Goal: Transaction & Acquisition: Purchase product/service

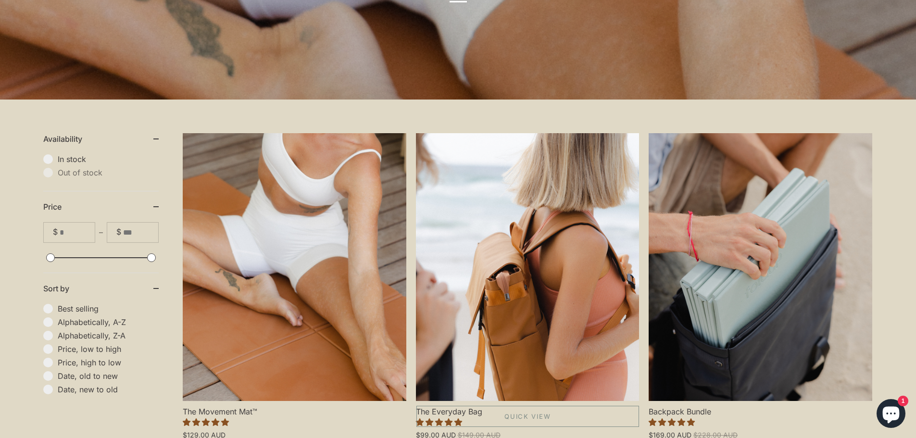
scroll to position [240, 0]
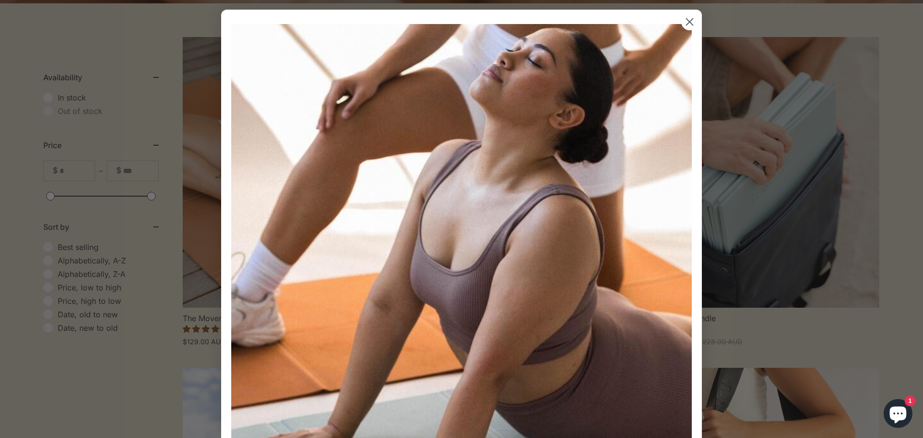
click at [682, 17] on circle "Close dialog" at bounding box center [690, 22] width 16 height 16
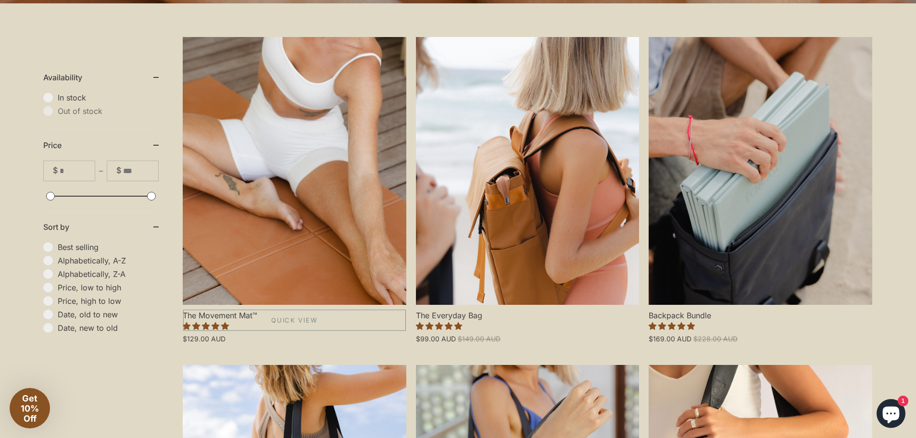
click at [325, 183] on link "The Movement Mat™" at bounding box center [295, 171] width 224 height 268
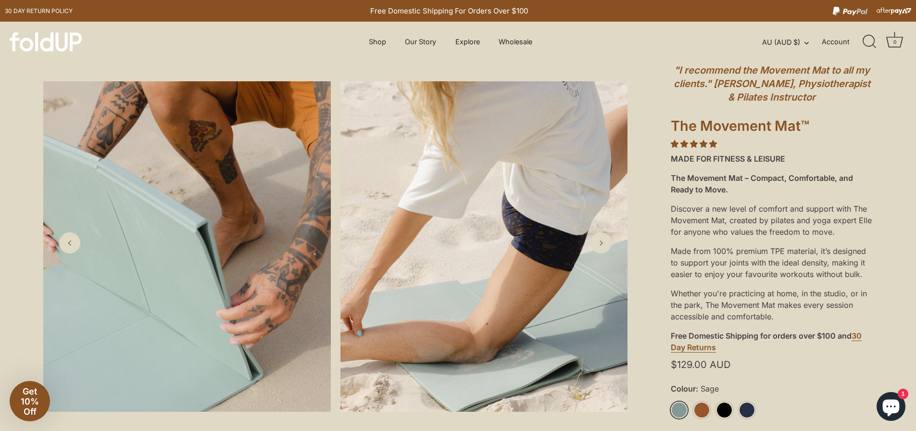
scroll to position [192, 0]
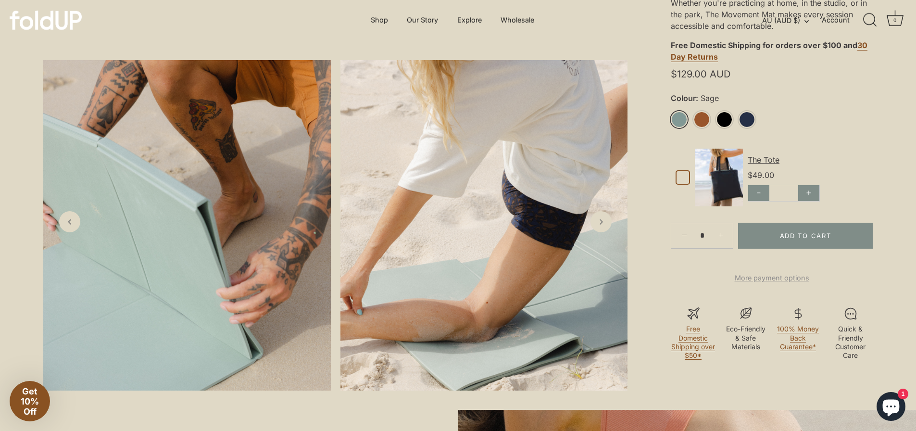
scroll to position [289, 0]
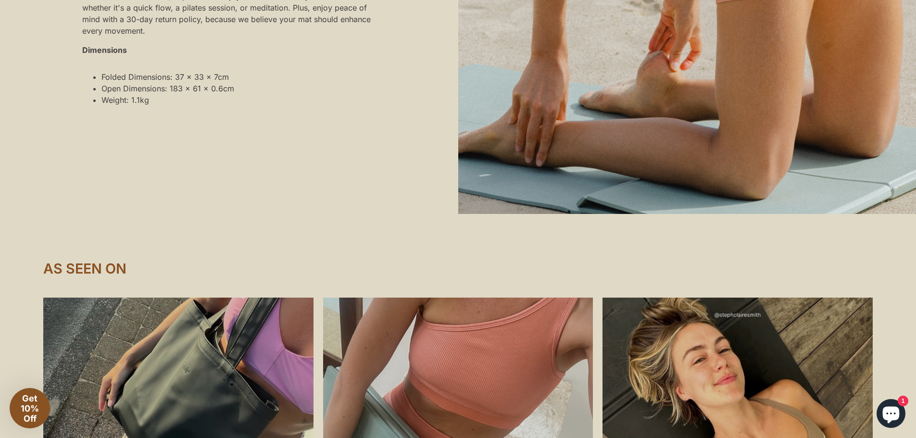
scroll to position [1154, 0]
